Goal: Find specific page/section: Find specific page/section

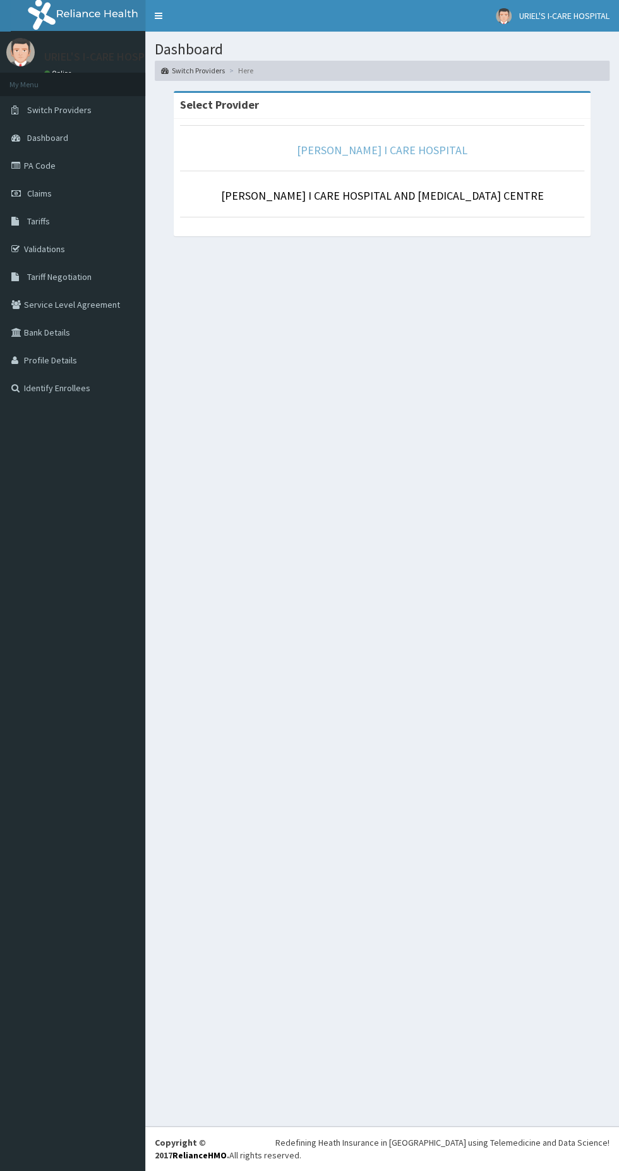
click at [415, 149] on link "URIEL I CARE HOSPITAL" at bounding box center [382, 150] width 171 height 15
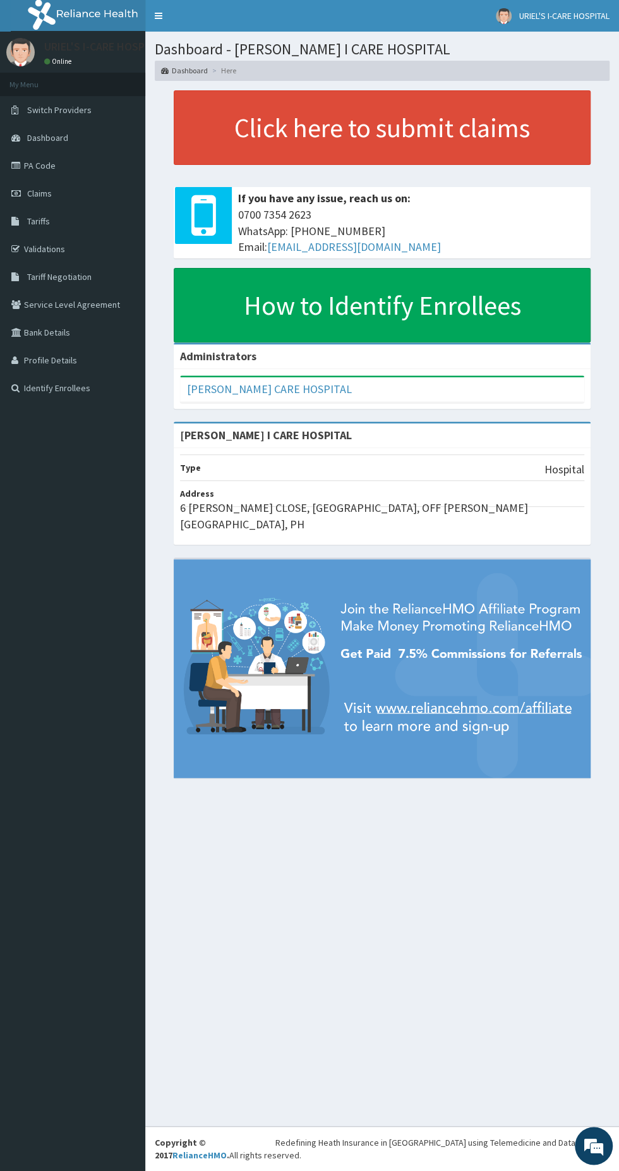
click at [68, 175] on link "PA Code" at bounding box center [72, 166] width 145 height 28
